Goal: Task Accomplishment & Management: Use online tool/utility

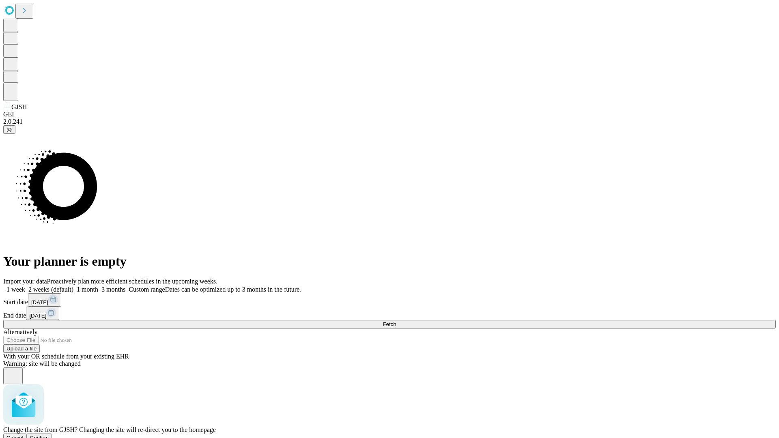
click at [49, 435] on span "Confirm" at bounding box center [39, 438] width 19 height 6
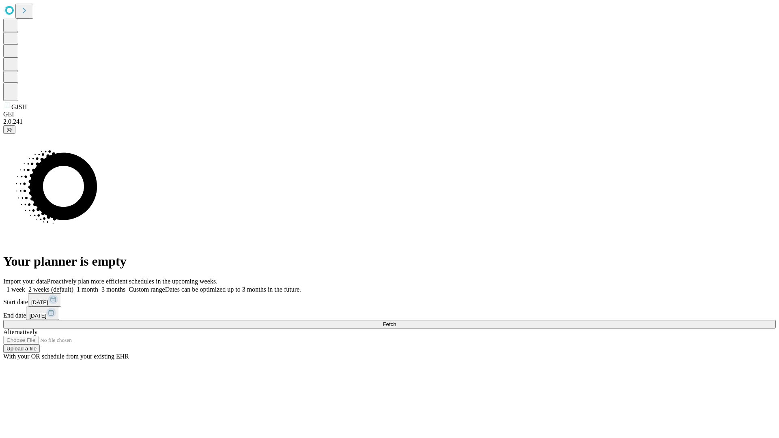
click at [98, 286] on label "1 month" at bounding box center [85, 289] width 25 height 7
click at [396, 321] on span "Fetch" at bounding box center [389, 324] width 13 height 6
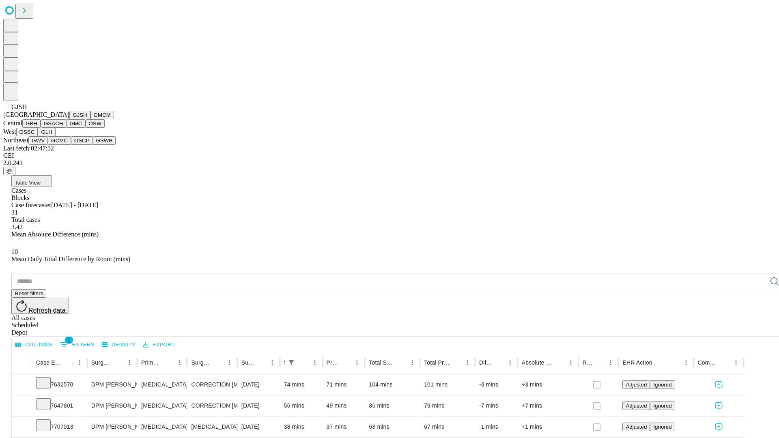
click at [90, 119] on button "GMCM" at bounding box center [102, 115] width 24 height 9
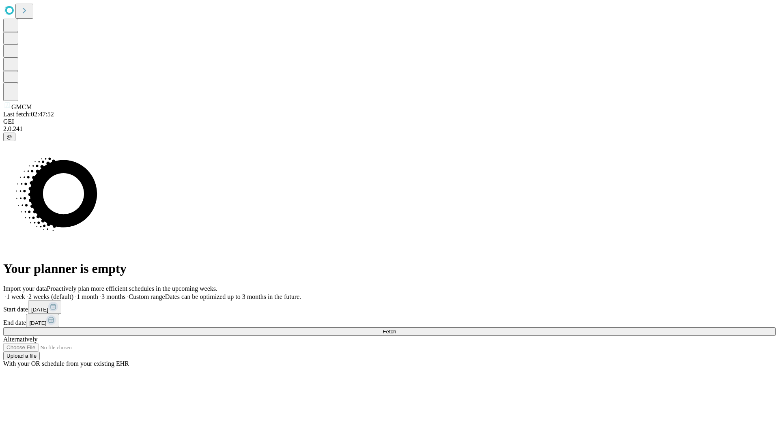
click at [396, 329] on span "Fetch" at bounding box center [389, 332] width 13 height 6
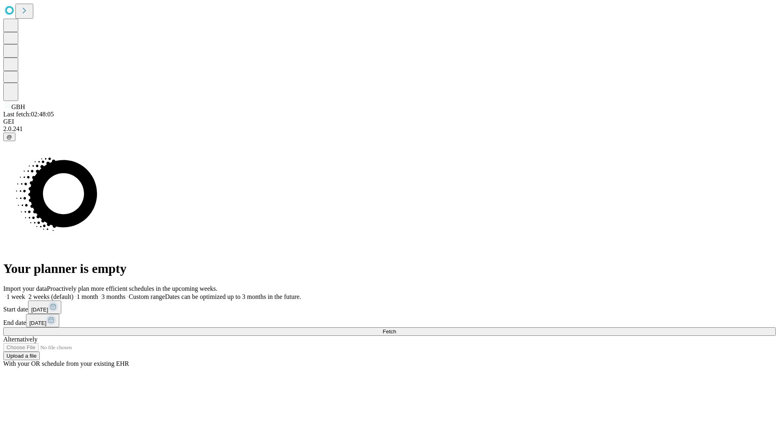
click at [98, 293] on label "1 month" at bounding box center [85, 296] width 25 height 7
click at [396, 329] on span "Fetch" at bounding box center [389, 332] width 13 height 6
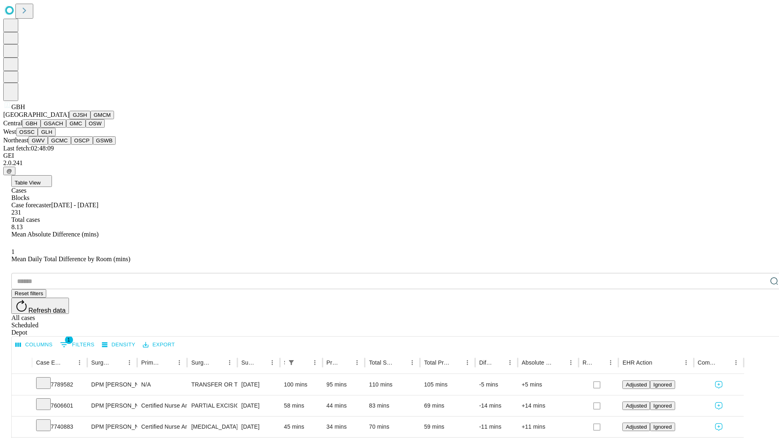
click at [63, 128] on button "GSACH" at bounding box center [54, 123] width 26 height 9
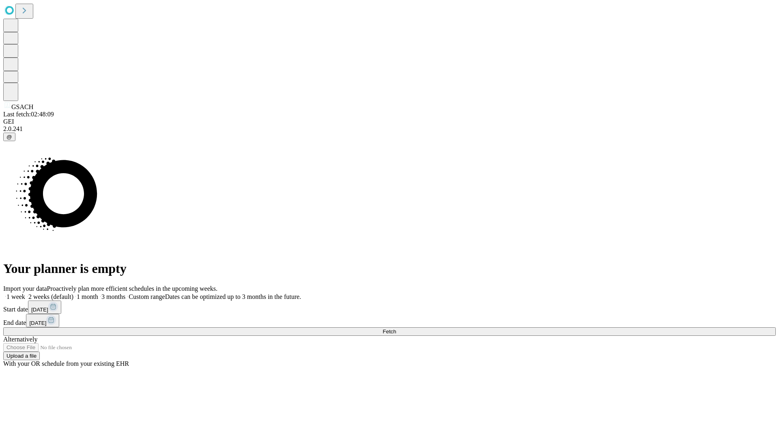
click at [98, 293] on label "1 month" at bounding box center [85, 296] width 25 height 7
click at [396, 329] on span "Fetch" at bounding box center [389, 332] width 13 height 6
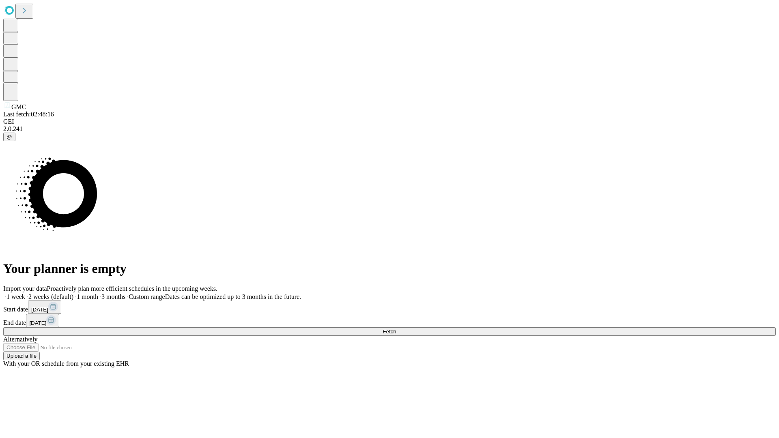
click at [98, 293] on label "1 month" at bounding box center [85, 296] width 25 height 7
click at [396, 329] on span "Fetch" at bounding box center [389, 332] width 13 height 6
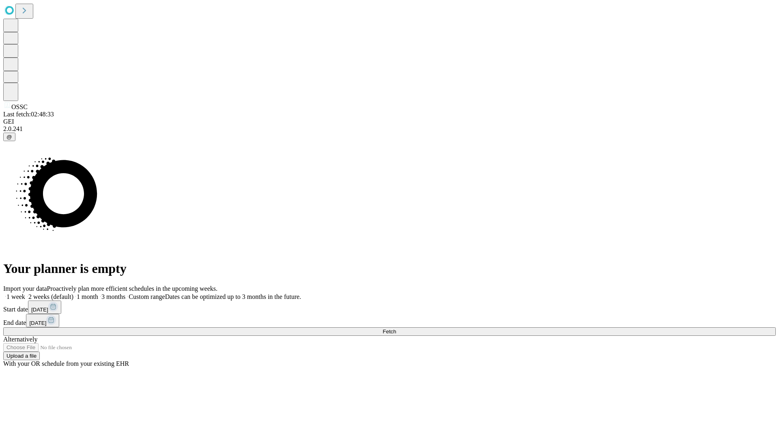
click at [98, 293] on label "1 month" at bounding box center [85, 296] width 25 height 7
click at [396, 329] on span "Fetch" at bounding box center [389, 332] width 13 height 6
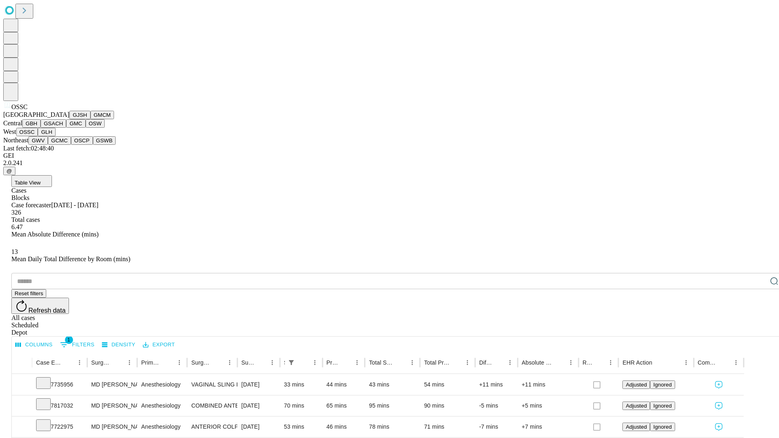
click at [55, 136] on button "GLH" at bounding box center [46, 132] width 17 height 9
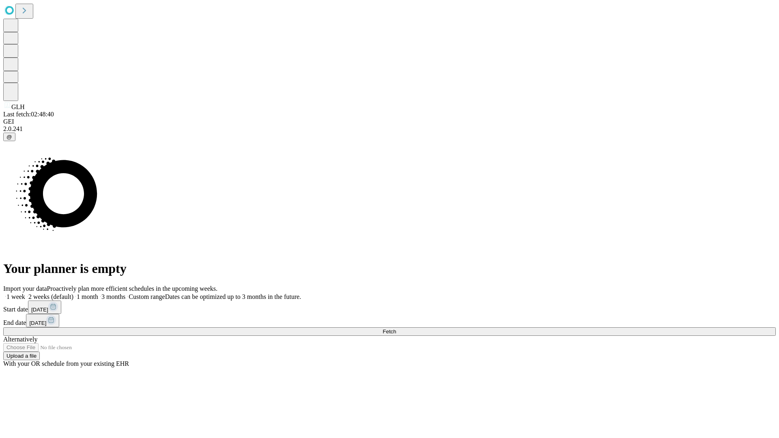
click at [98, 293] on label "1 month" at bounding box center [85, 296] width 25 height 7
click at [396, 329] on span "Fetch" at bounding box center [389, 332] width 13 height 6
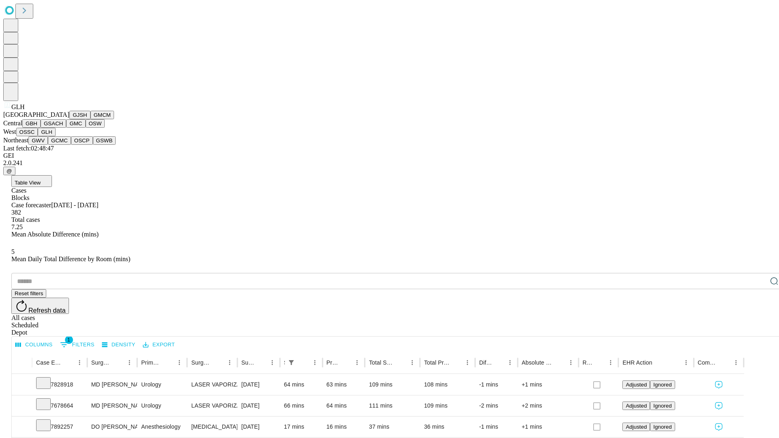
click at [48, 145] on button "GWV" at bounding box center [37, 140] width 19 height 9
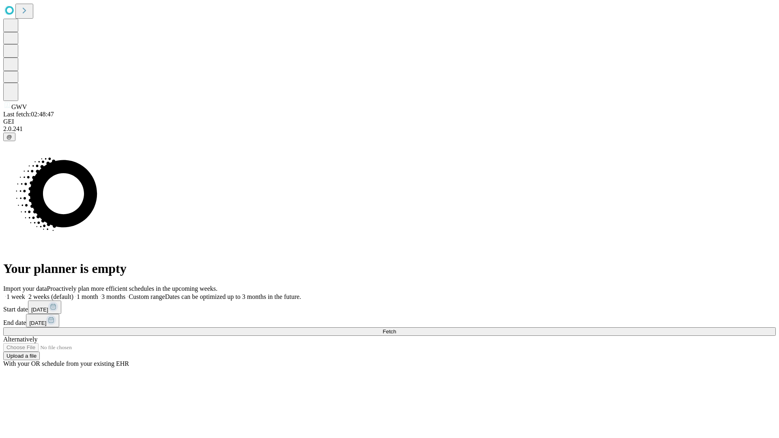
click at [98, 293] on label "1 month" at bounding box center [85, 296] width 25 height 7
click at [396, 329] on span "Fetch" at bounding box center [389, 332] width 13 height 6
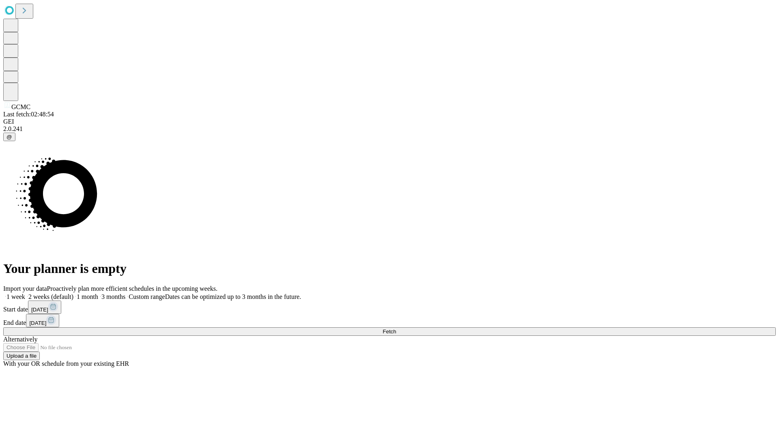
click at [98, 293] on label "1 month" at bounding box center [85, 296] width 25 height 7
click at [396, 329] on span "Fetch" at bounding box center [389, 332] width 13 height 6
